Goal: Find specific page/section: Find specific page/section

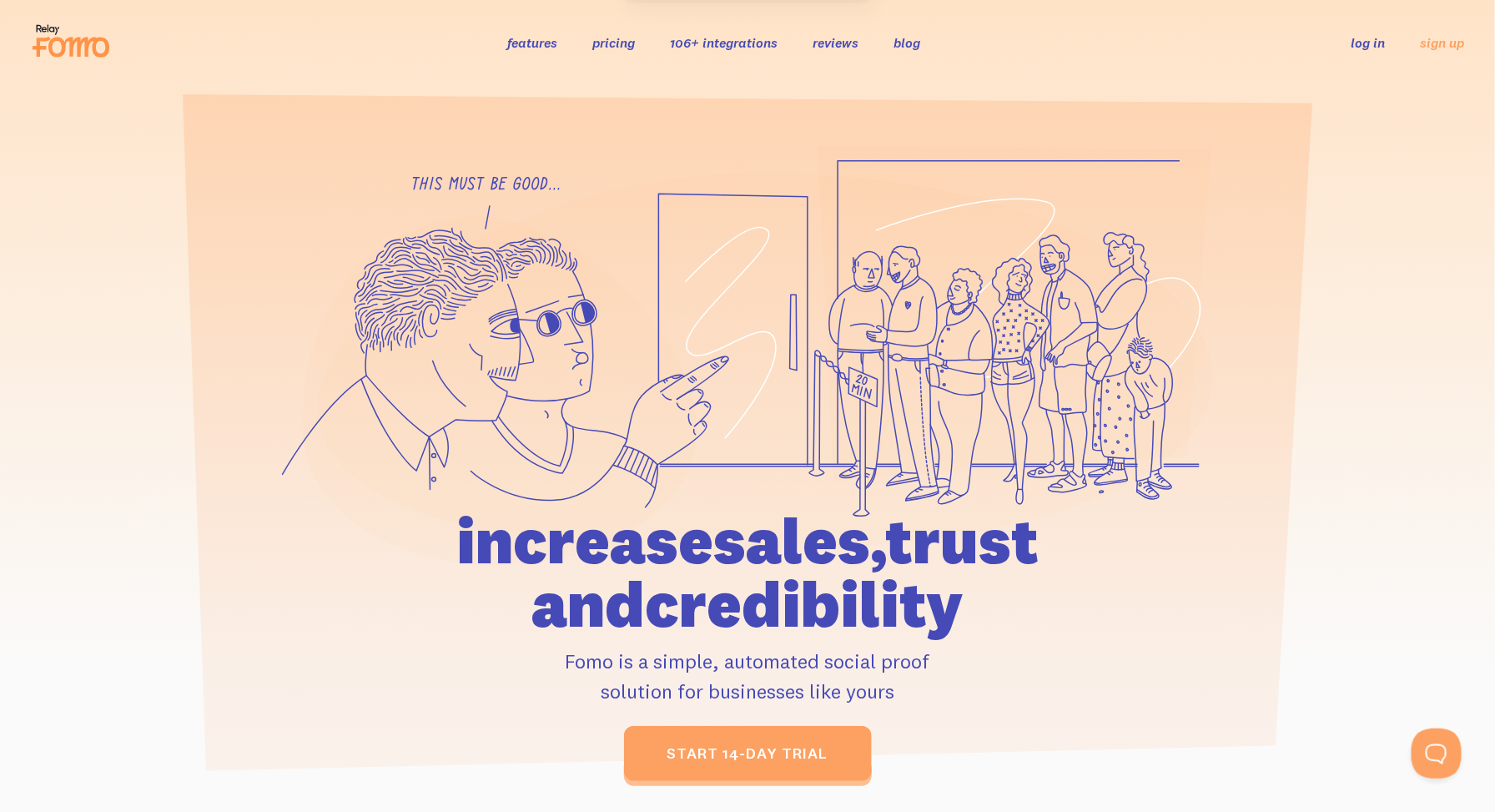
click at [1369, 44] on link "log in" at bounding box center [1368, 43] width 35 height 17
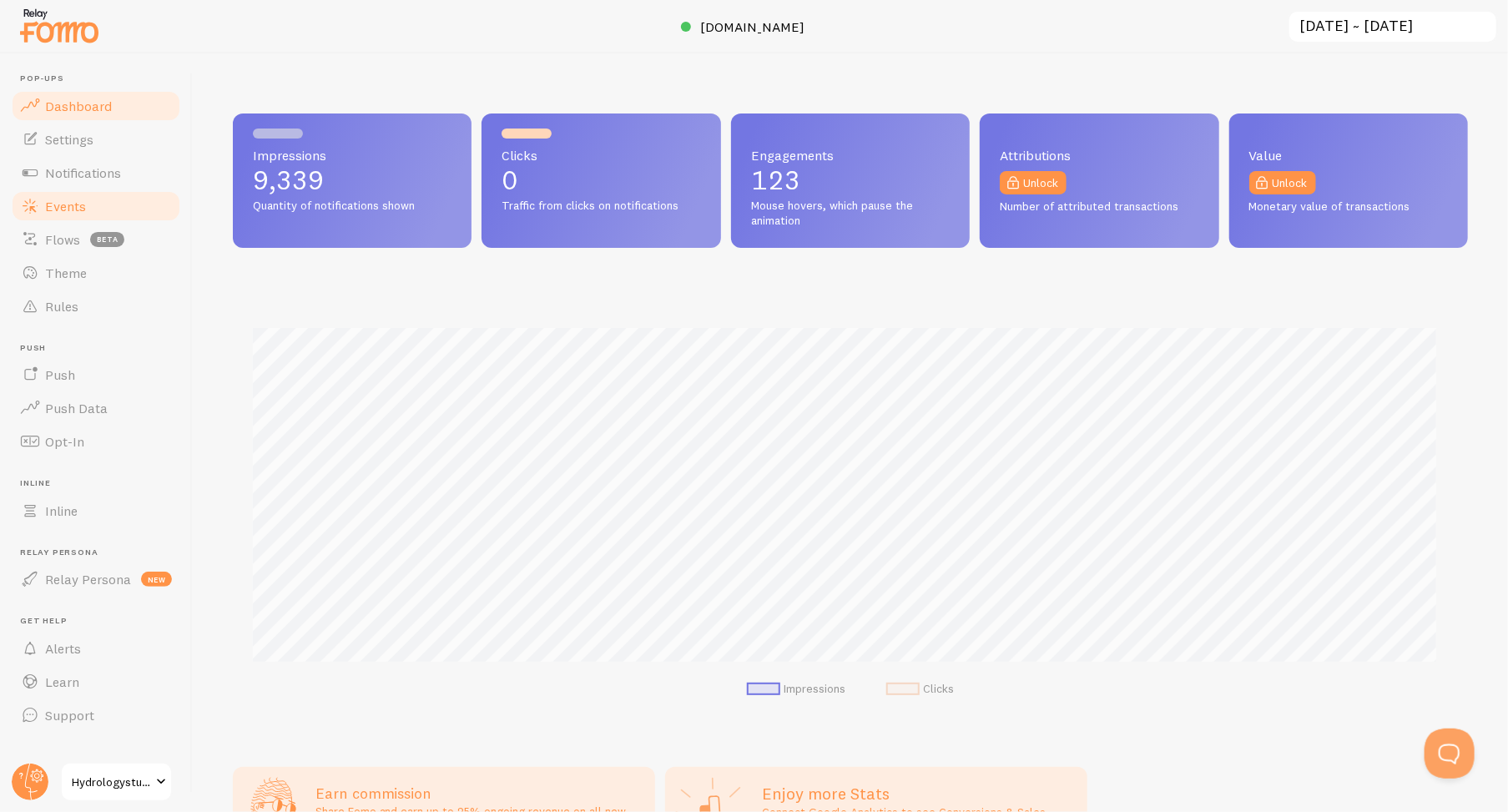
click at [67, 207] on span "Events" at bounding box center [65, 206] width 41 height 17
